Goal: Find specific page/section: Find specific page/section

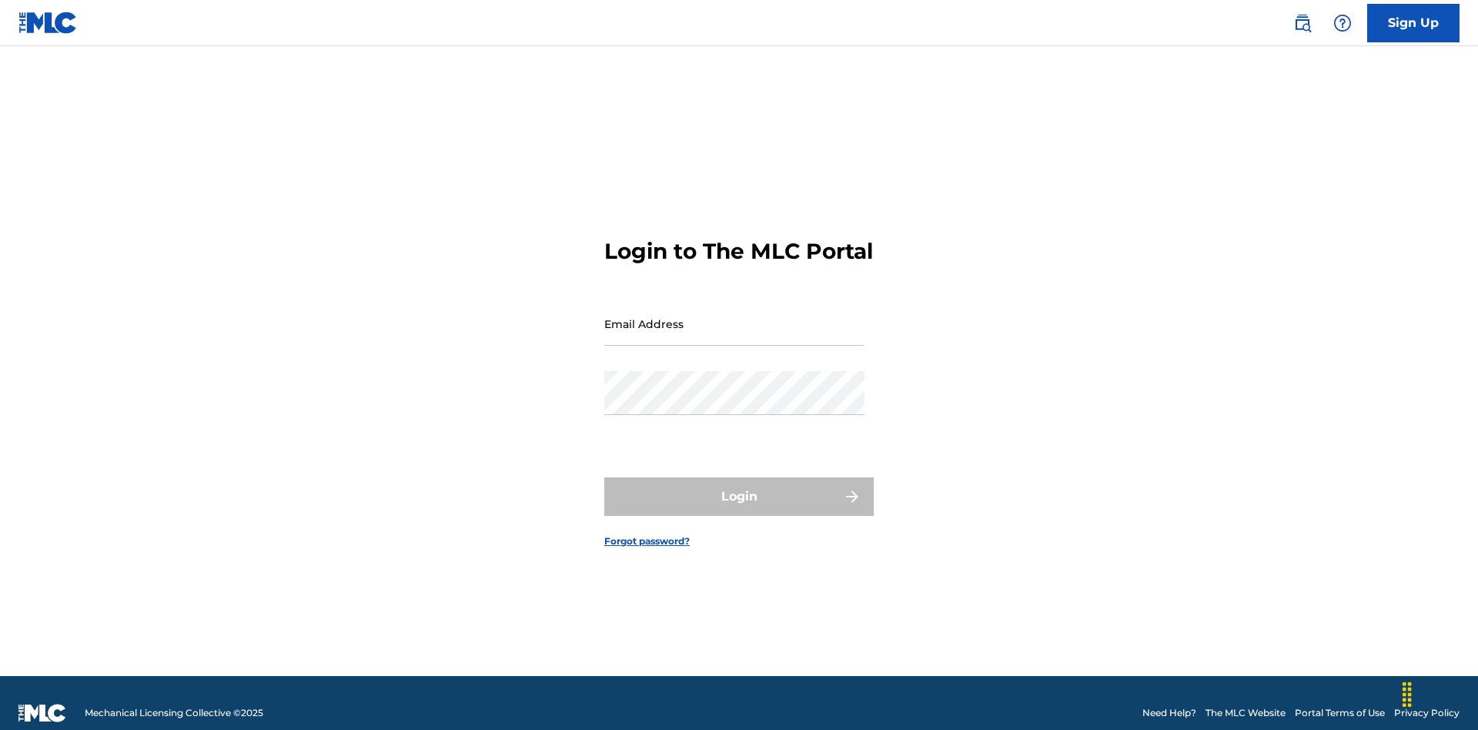
scroll to position [20, 0]
click at [734, 316] on input "Email Address" at bounding box center [734, 324] width 260 height 44
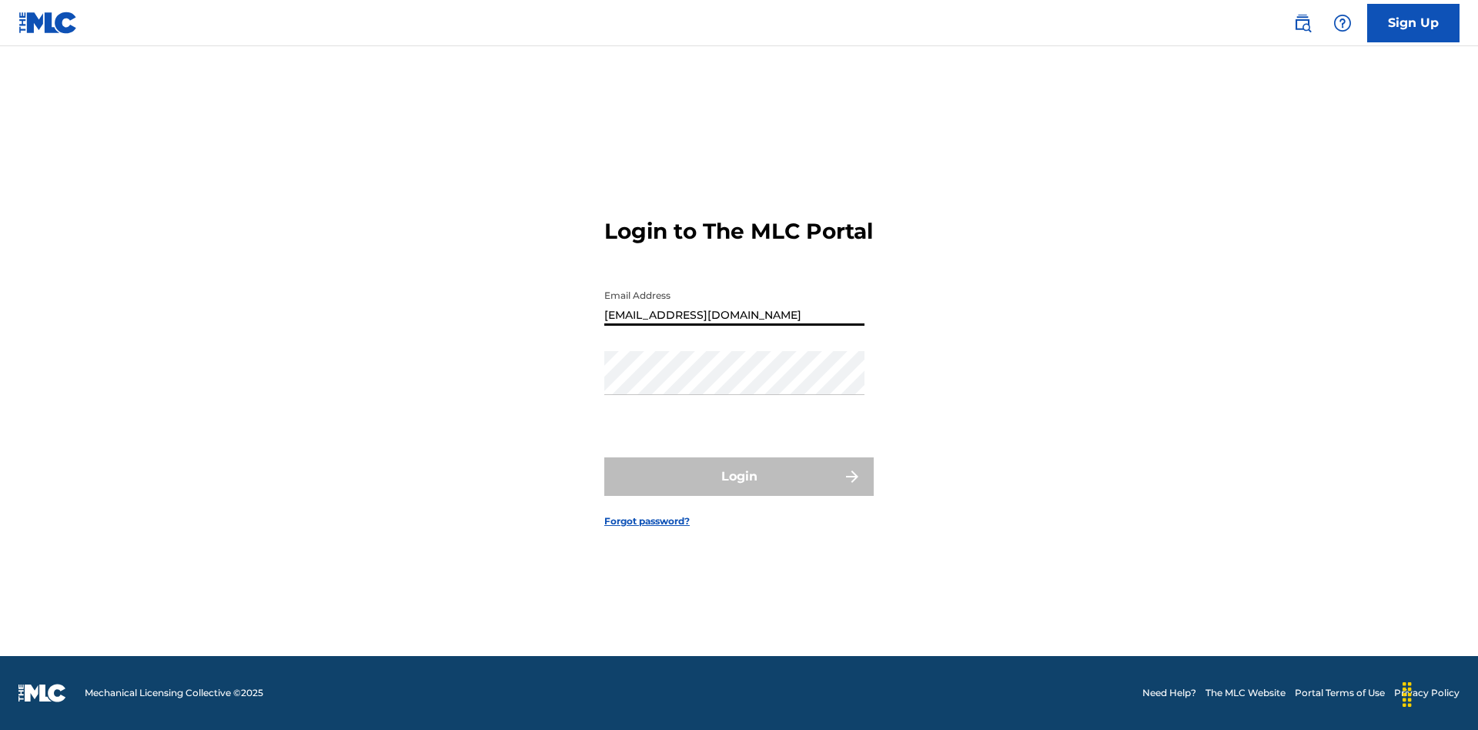
type input "[EMAIL_ADDRESS][DOMAIN_NAME]"
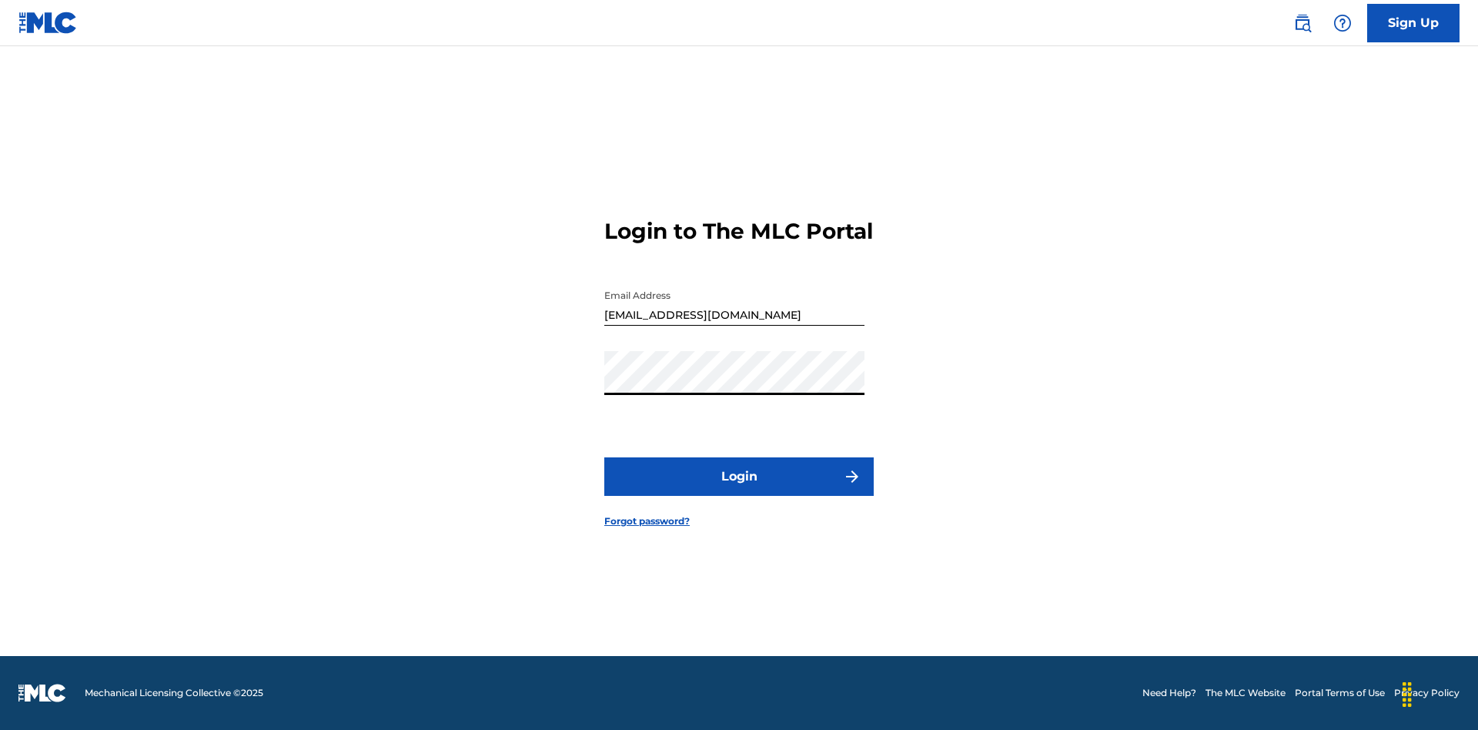
click at [739, 490] on button "Login" at bounding box center [738, 476] width 269 height 38
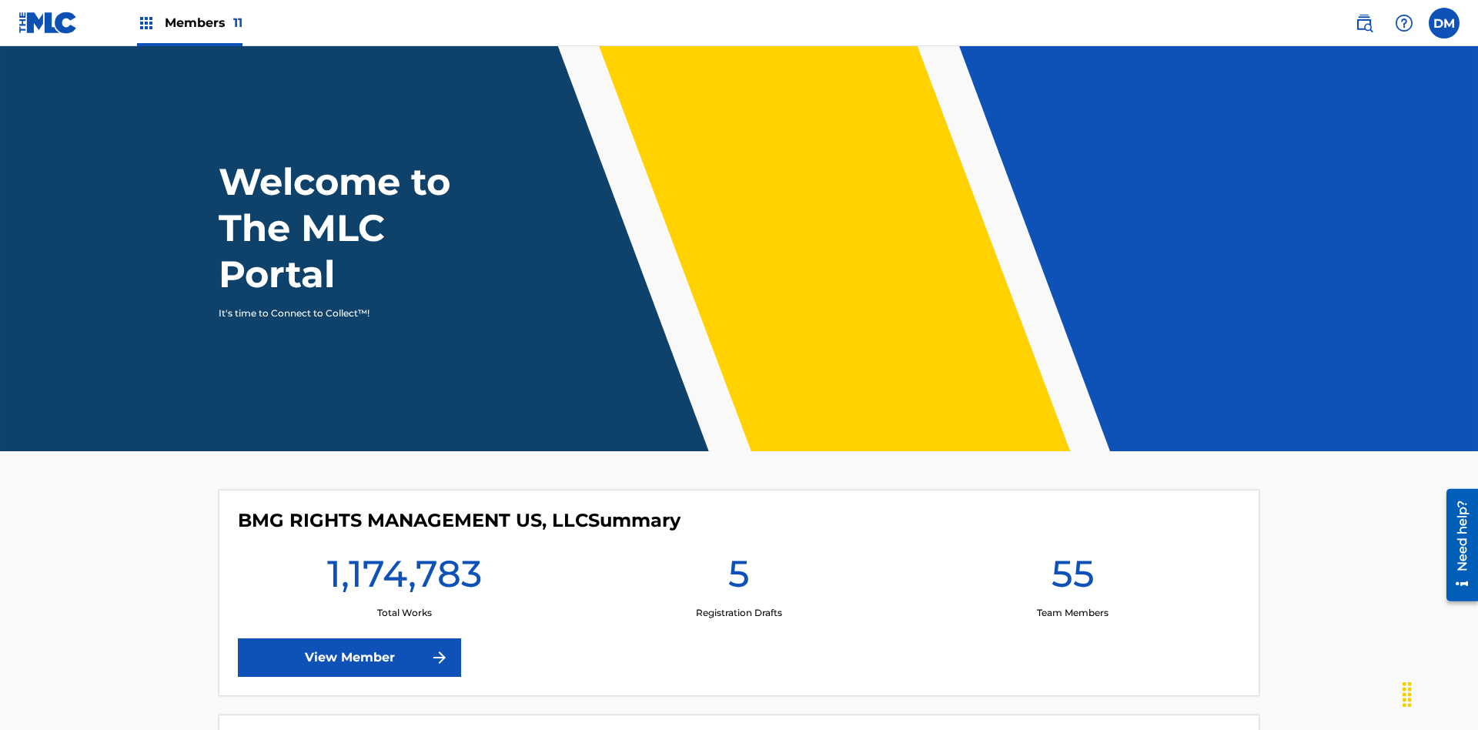
scroll to position [66, 0]
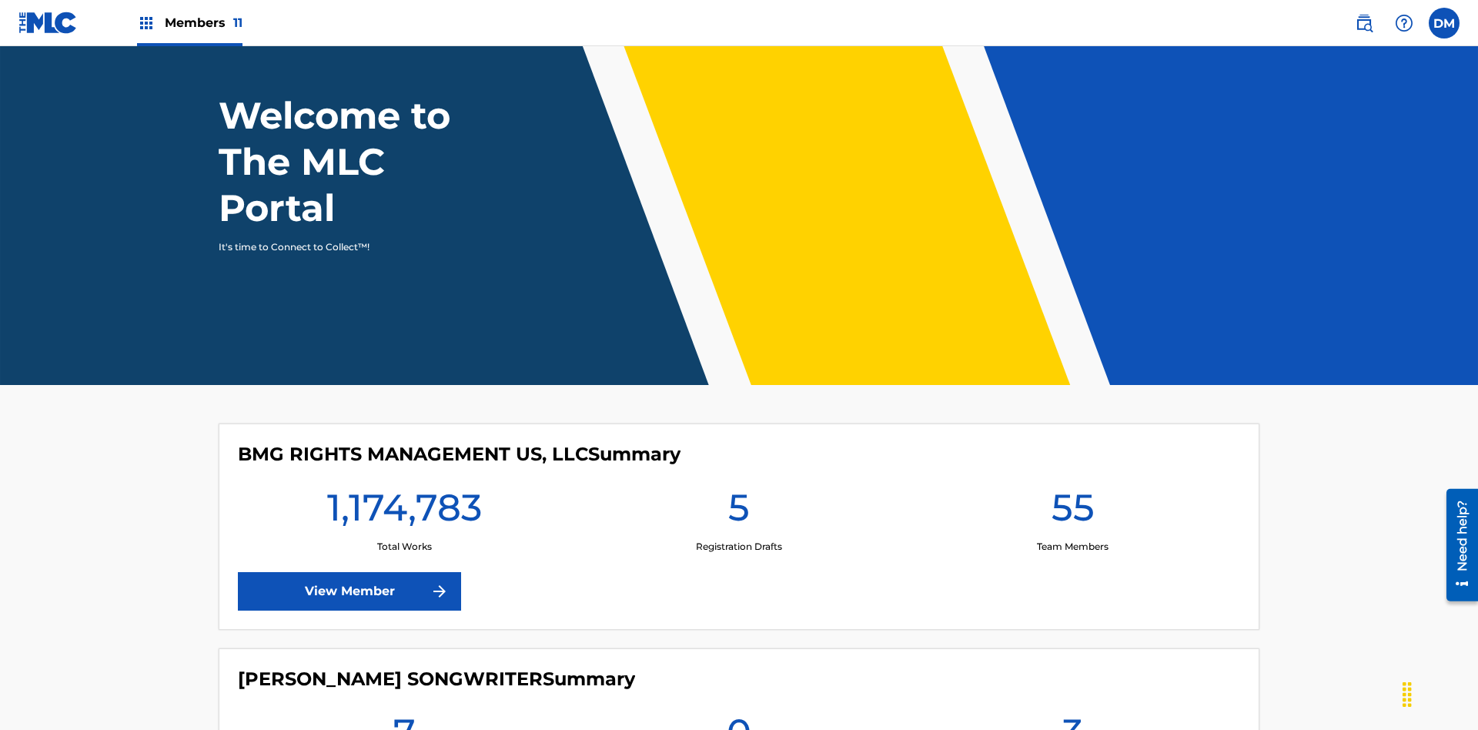
click at [189, 22] on span "Members 11" at bounding box center [204, 23] width 78 height 18
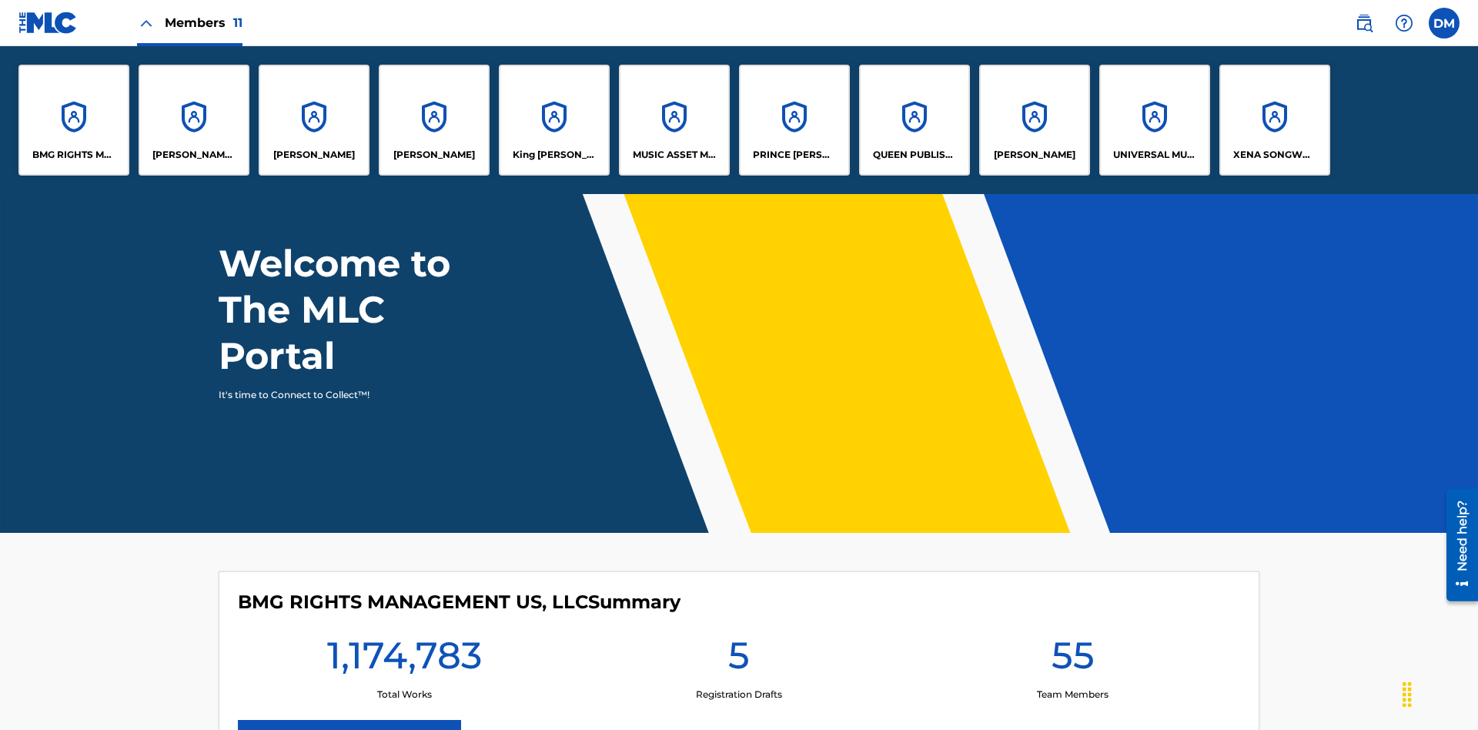
scroll to position [0, 0]
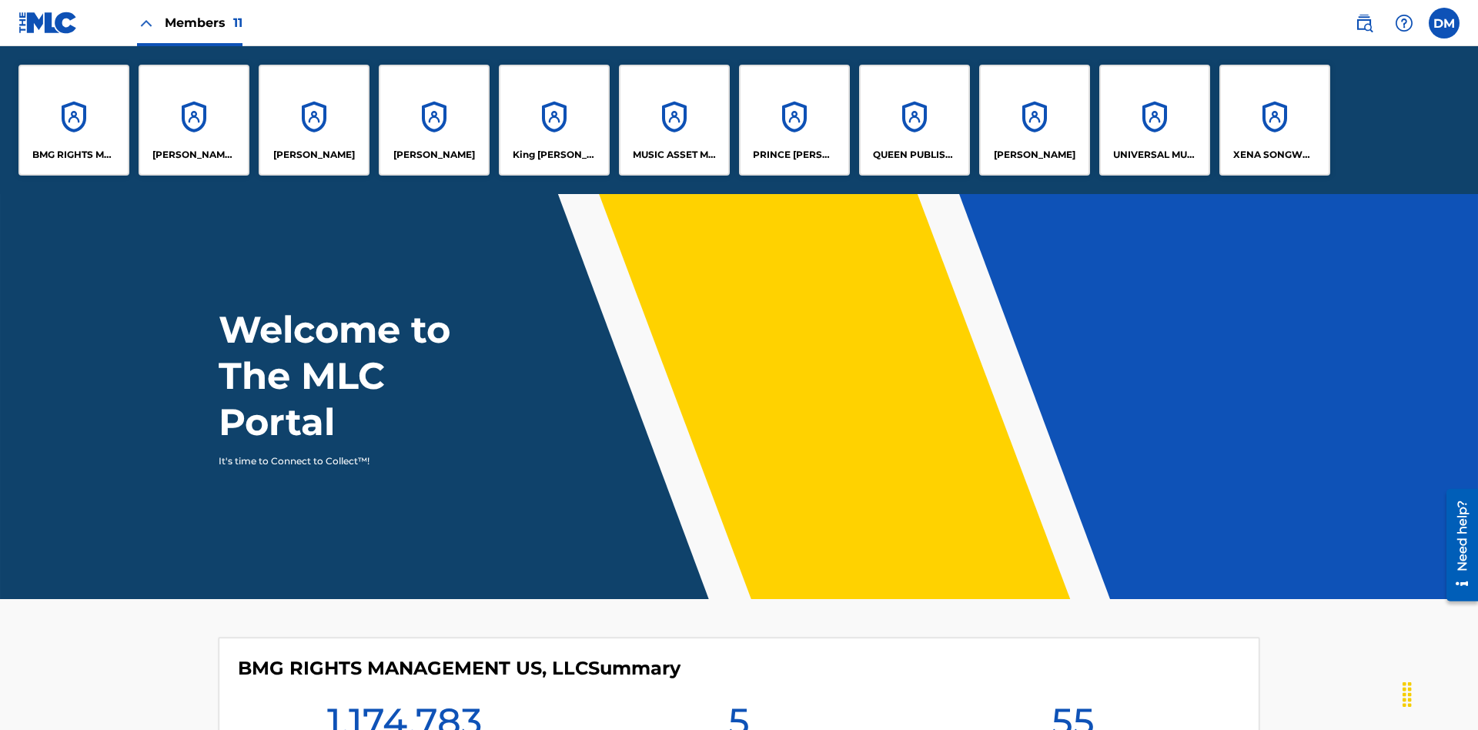
click at [1154, 155] on p "UNIVERSAL MUSIC PUB GROUP" at bounding box center [1155, 155] width 84 height 14
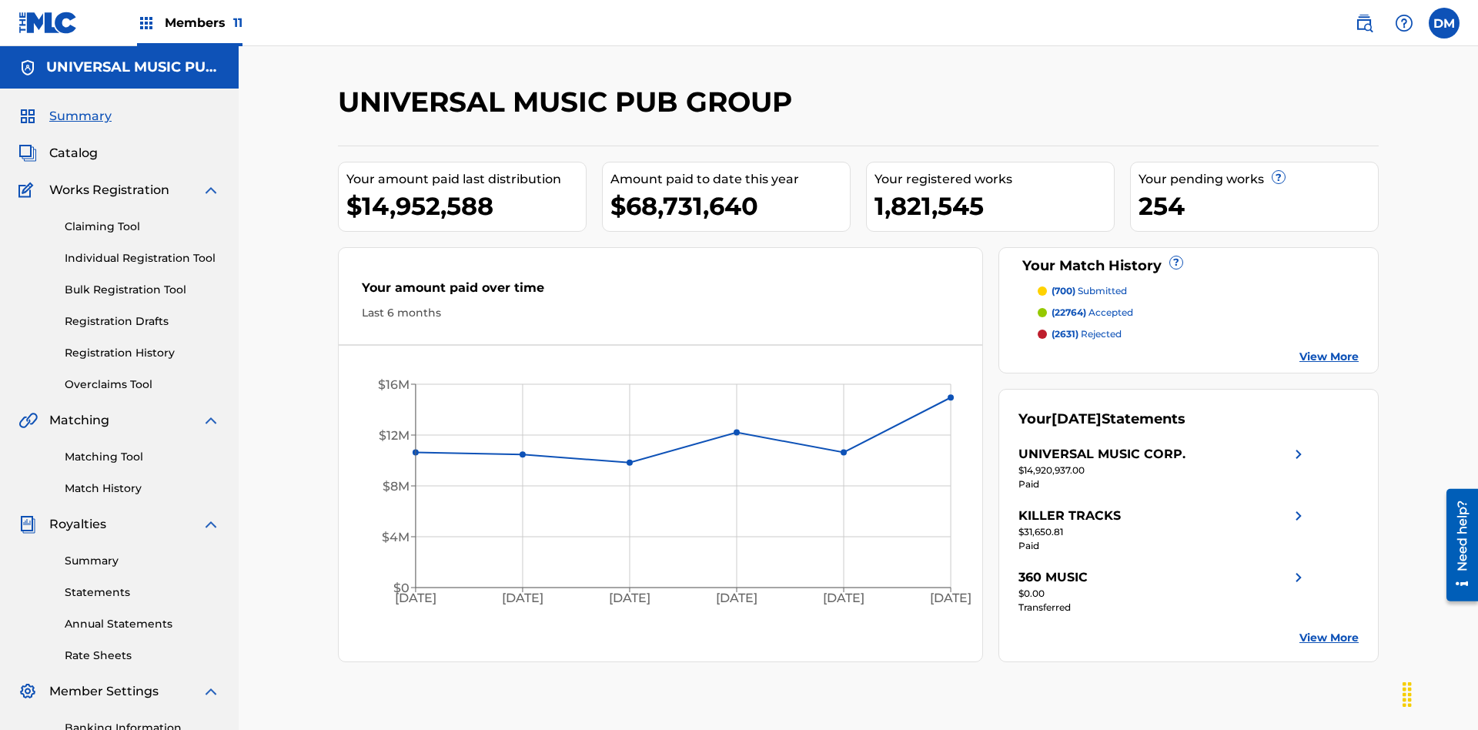
click at [73, 144] on span "Catalog" at bounding box center [73, 153] width 48 height 18
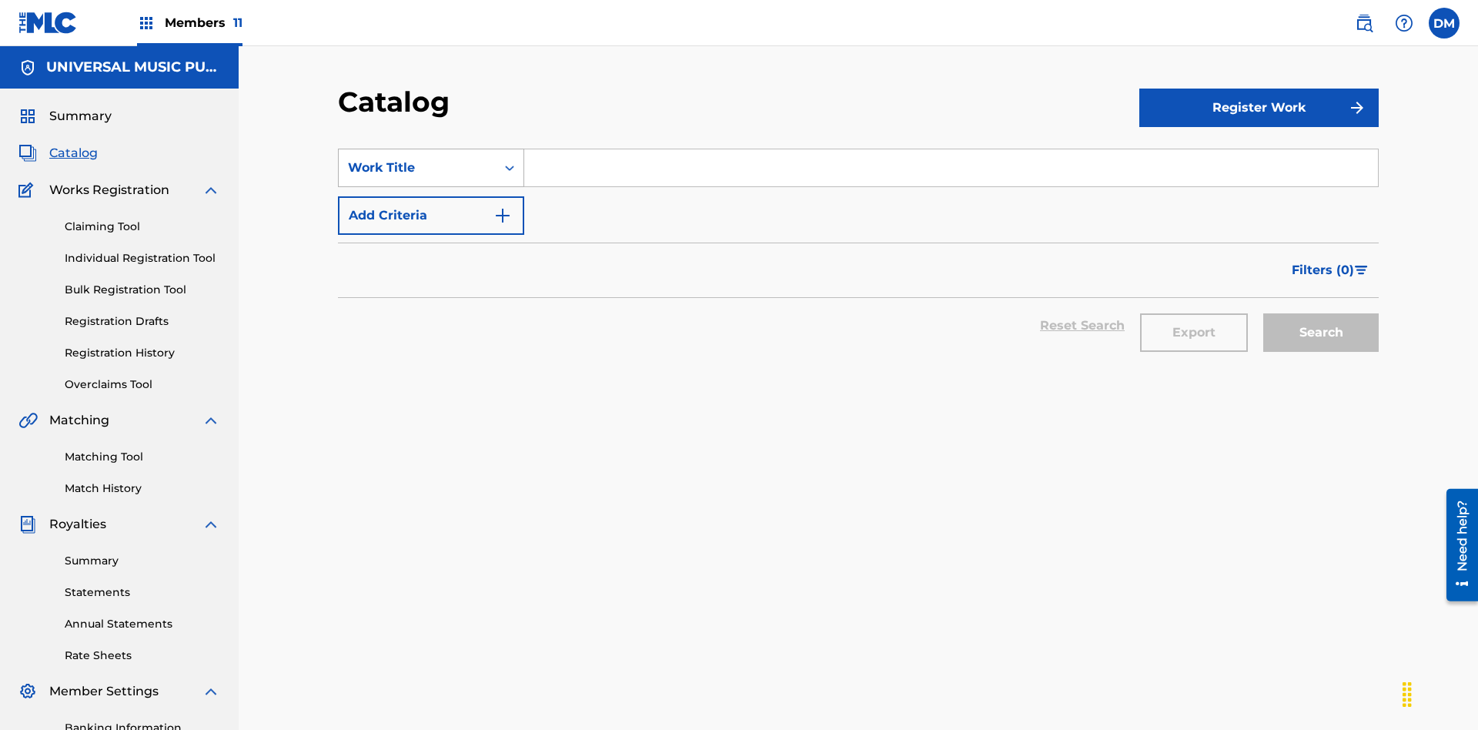
click at [417, 159] on div "Work Title" at bounding box center [417, 168] width 139 height 18
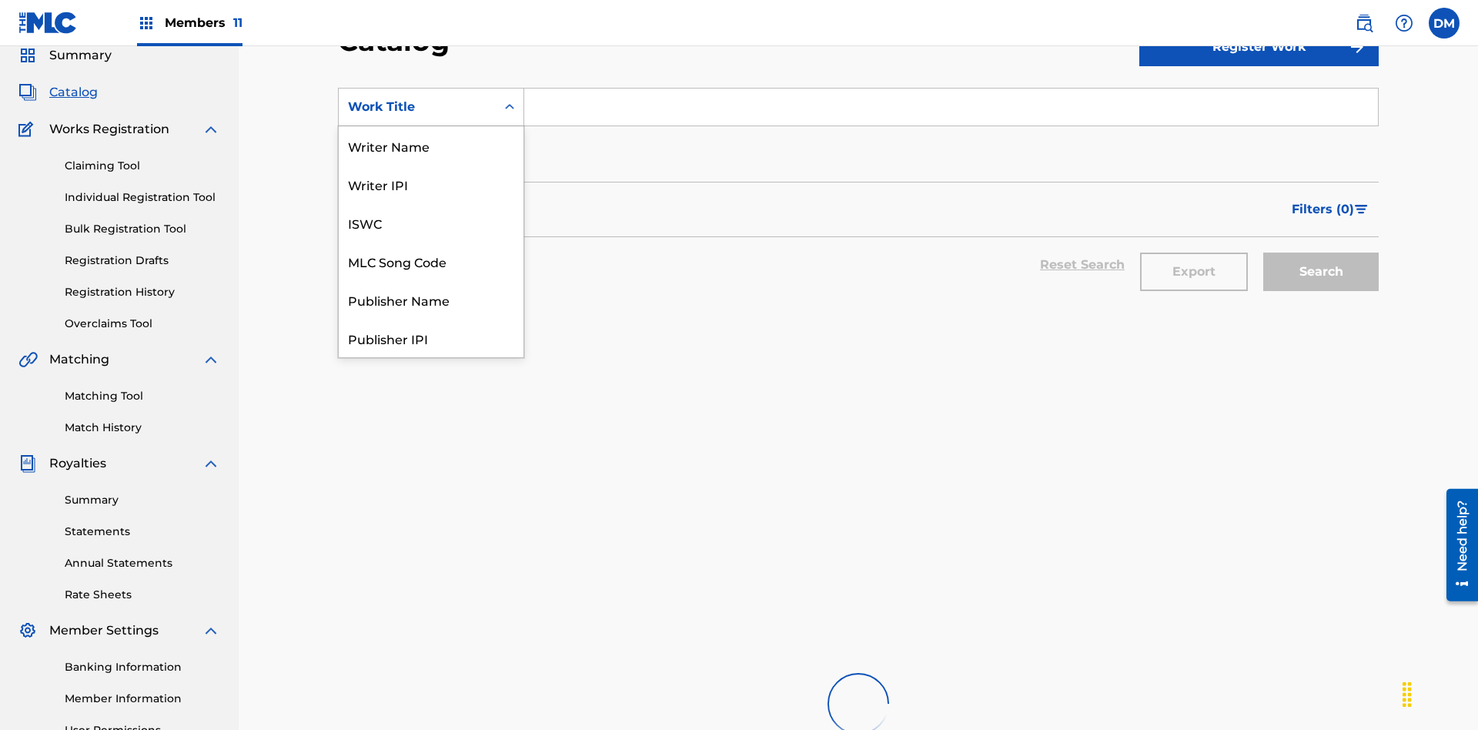
scroll to position [231, 0]
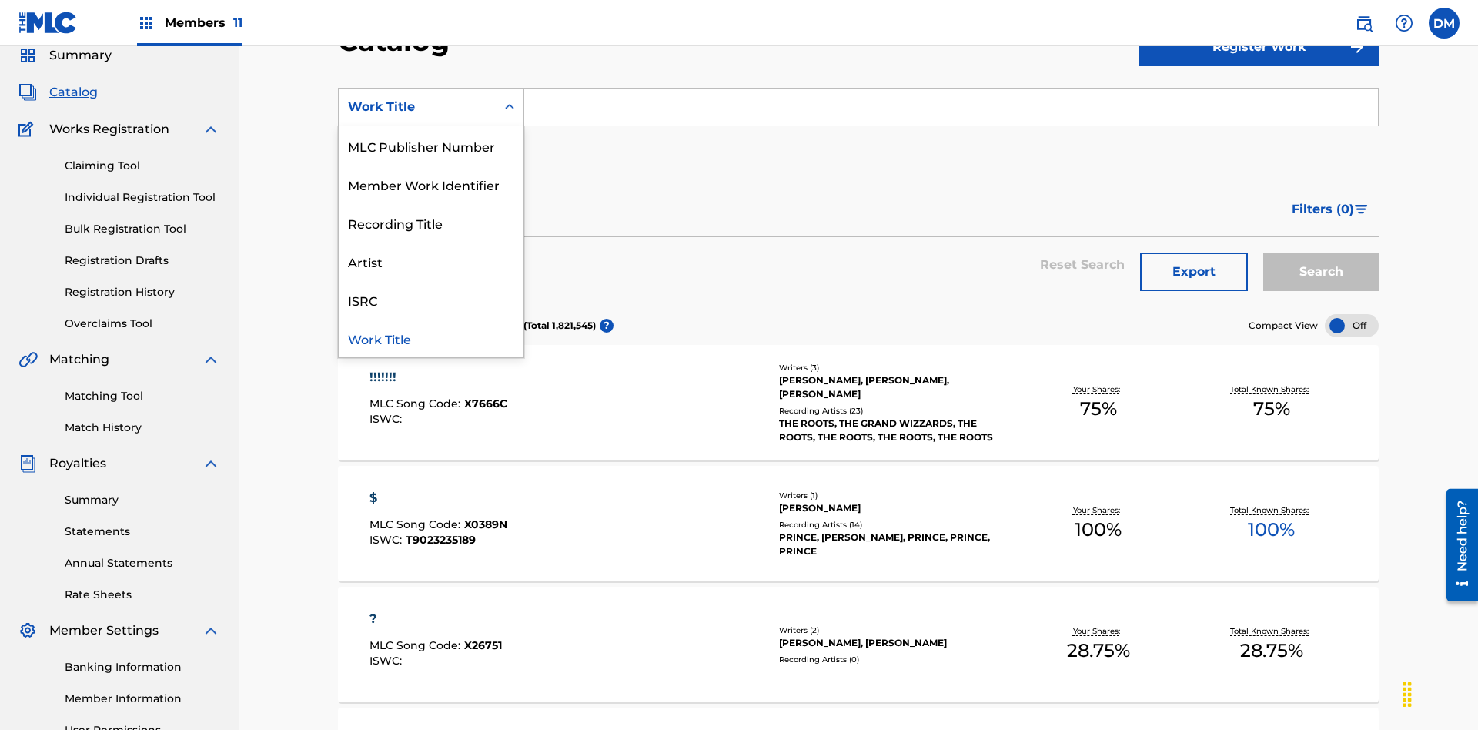
click at [431, 49] on div "MLC Song Code" at bounding box center [431, 30] width 185 height 38
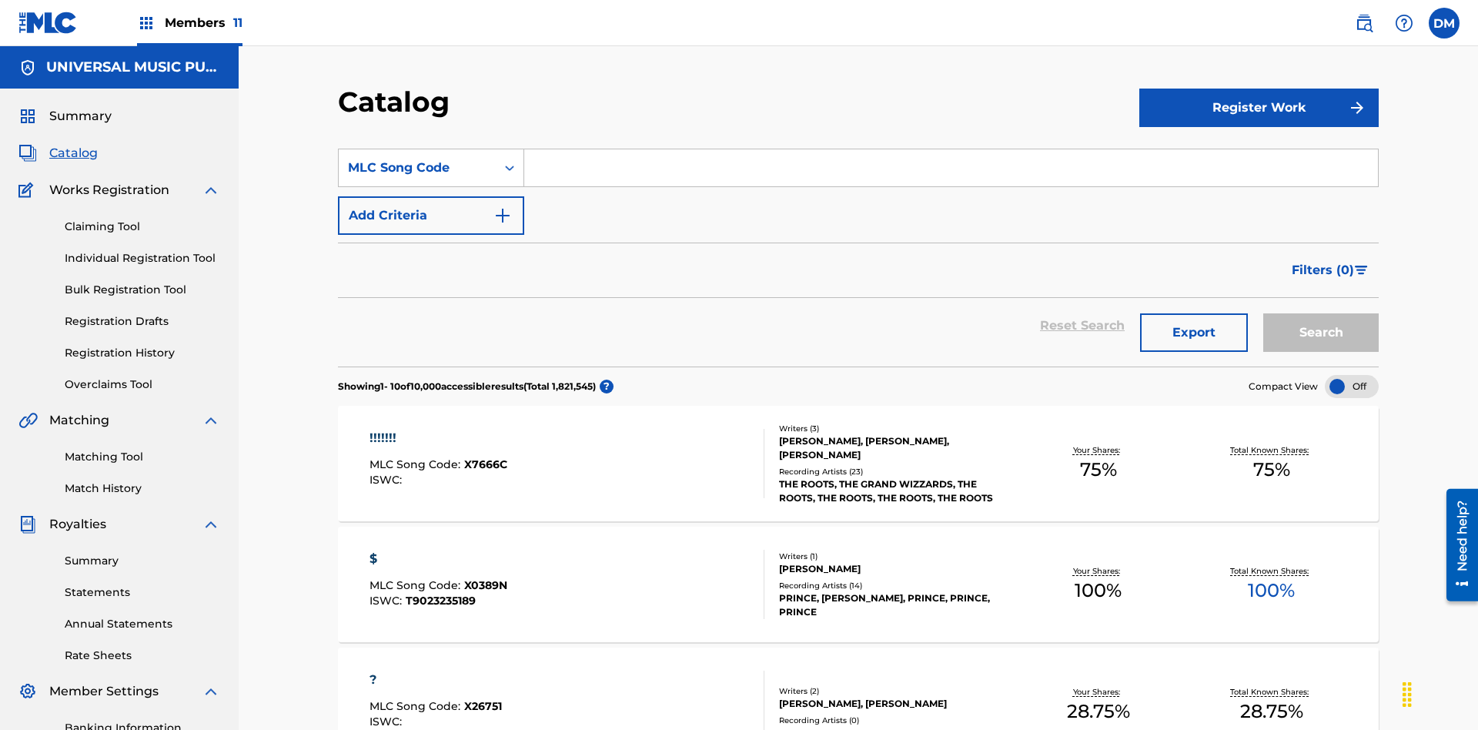
click at [951, 149] on input "Search Form" at bounding box center [951, 167] width 854 height 37
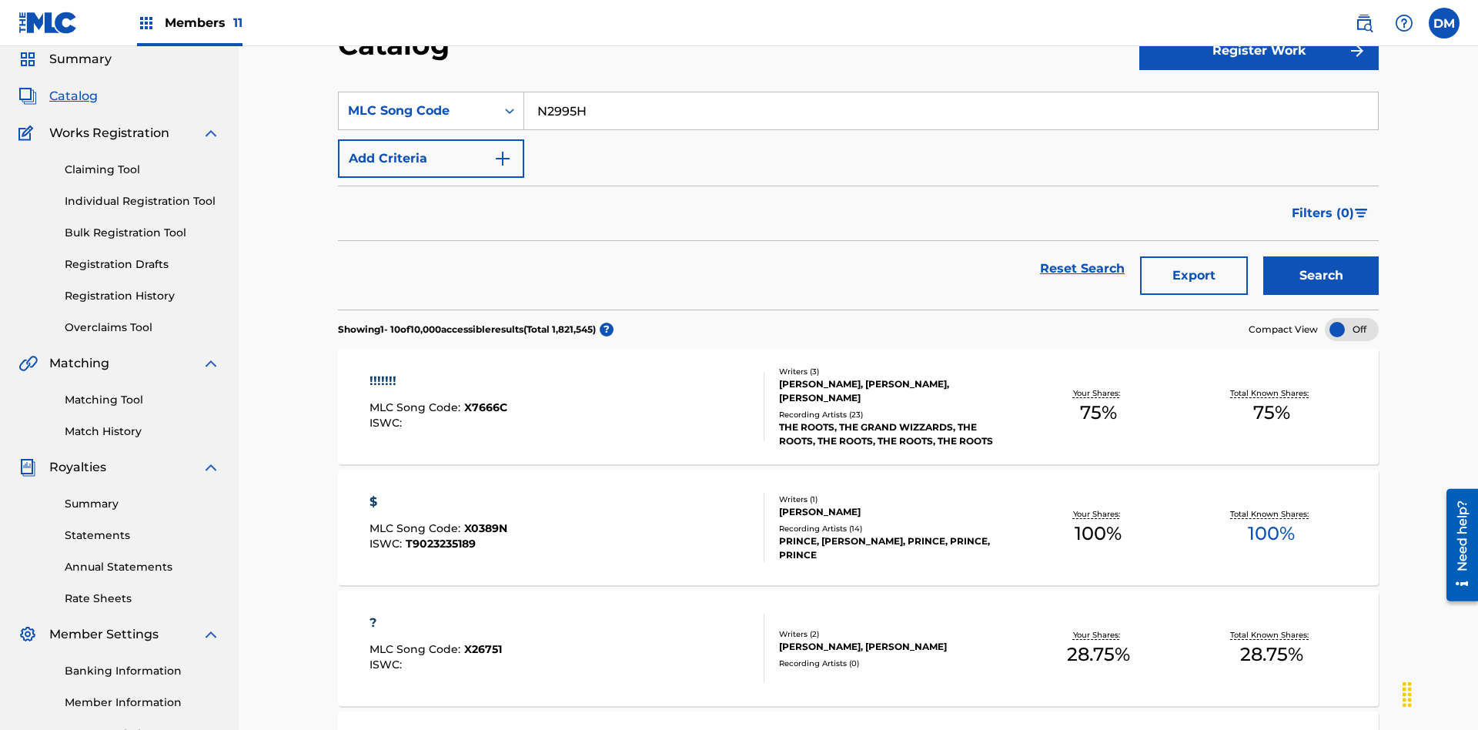
type input "N2995H"
click at [1321, 256] on button "Search" at bounding box center [1320, 275] width 115 height 38
